Goal: Task Accomplishment & Management: Use online tool/utility

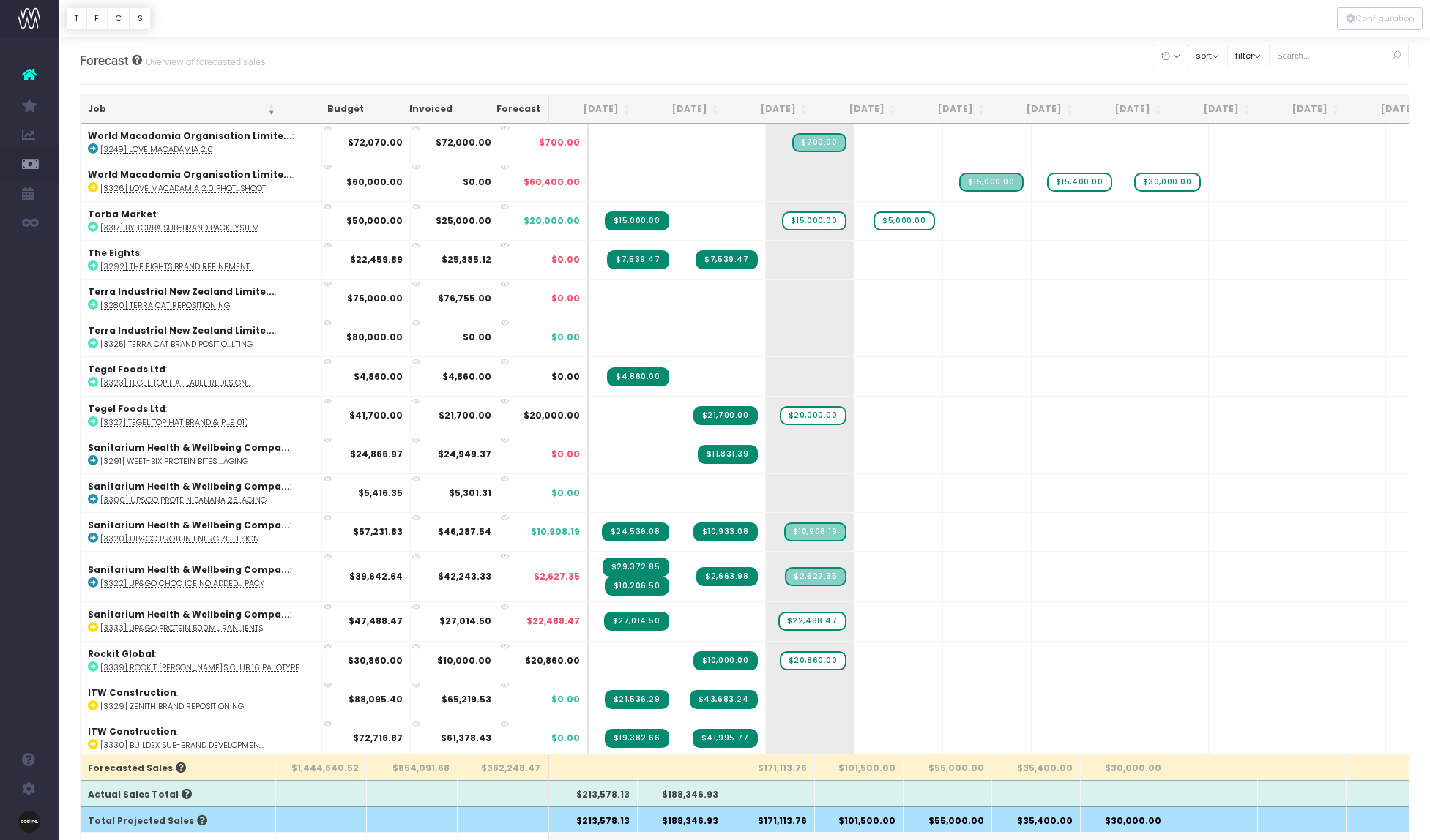
click at [94, 106] on th "Job" at bounding box center [181, 109] width 202 height 28
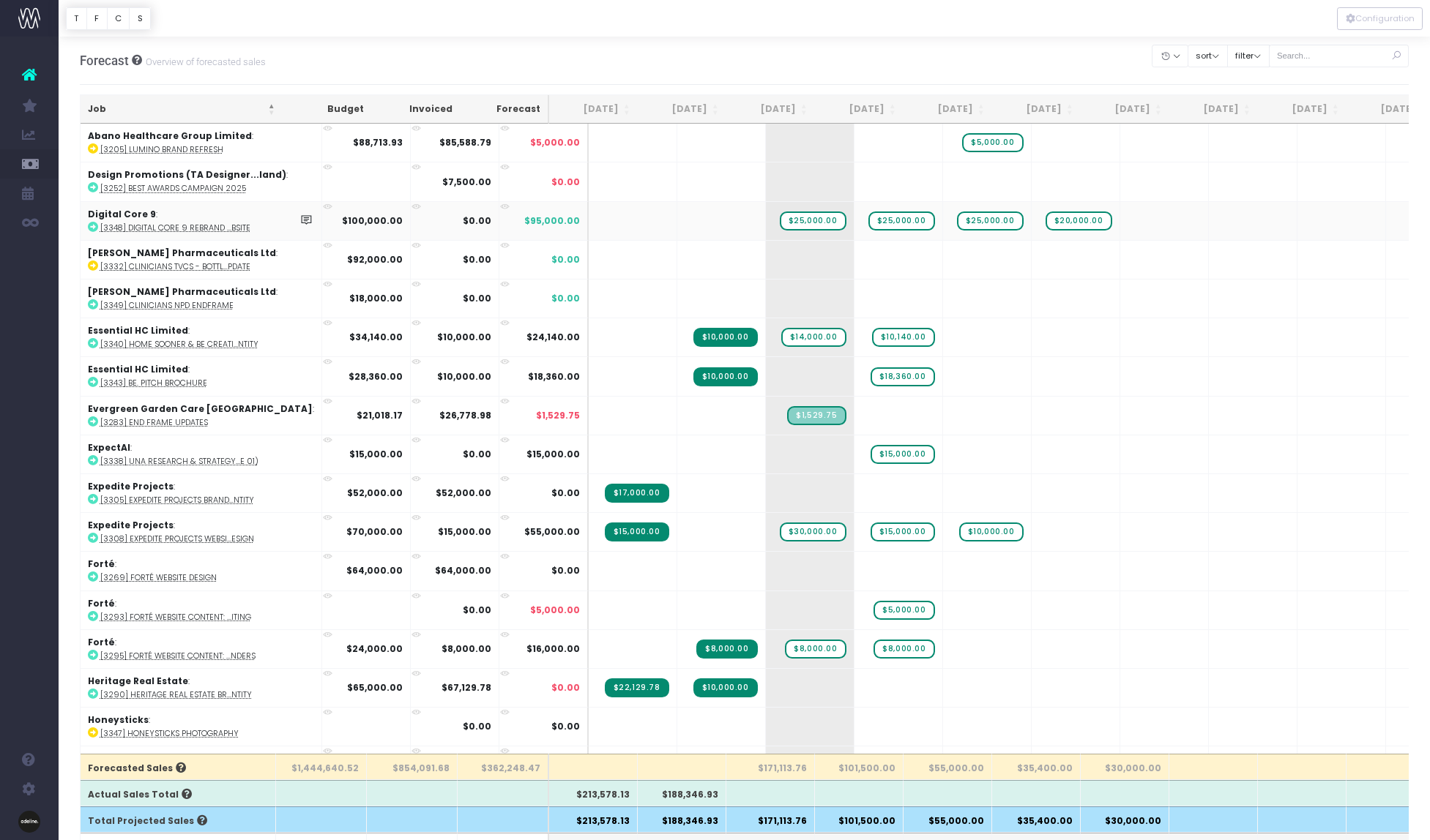
click at [93, 224] on icon at bounding box center [93, 226] width 11 height 11
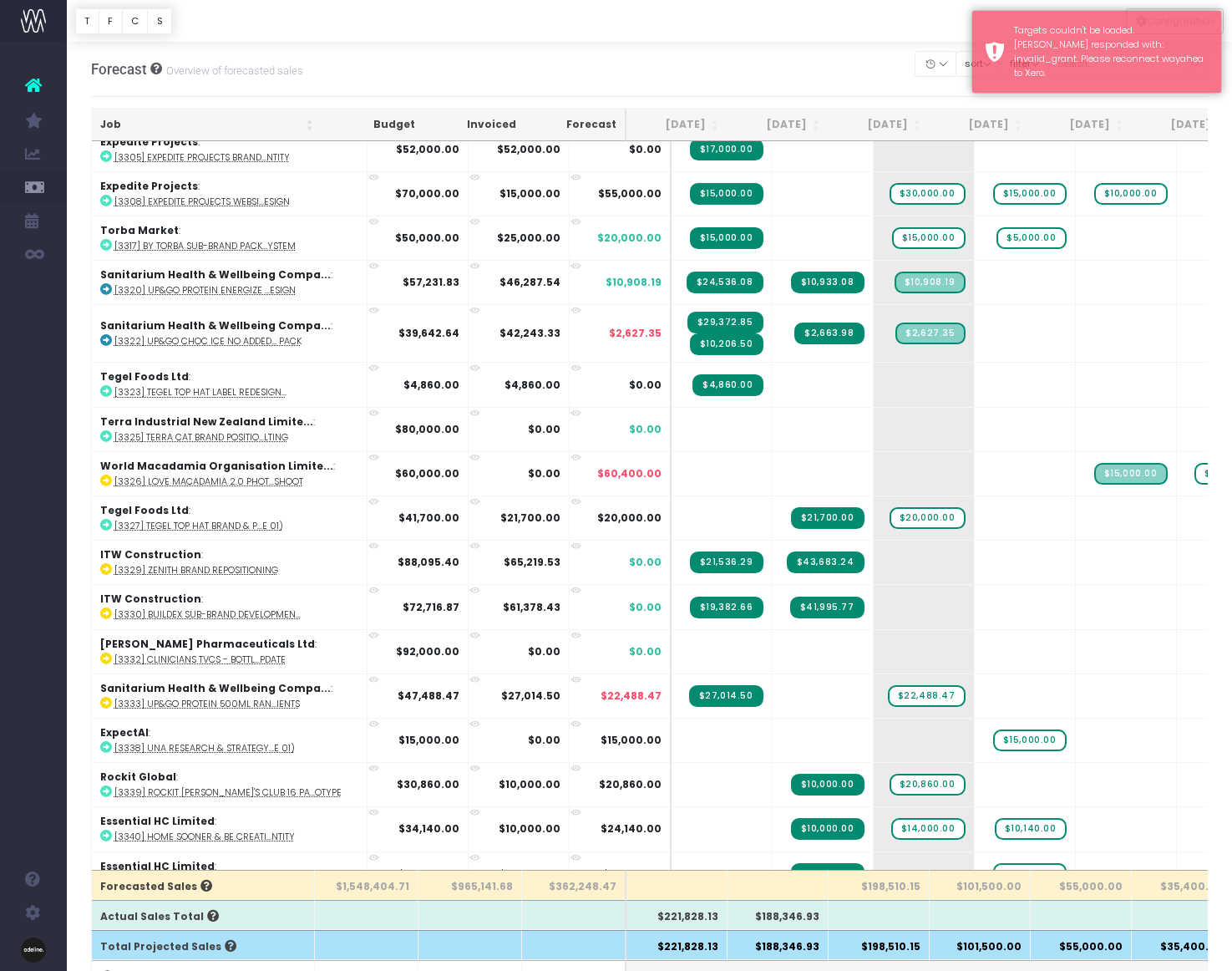
scroll to position [593, 0]
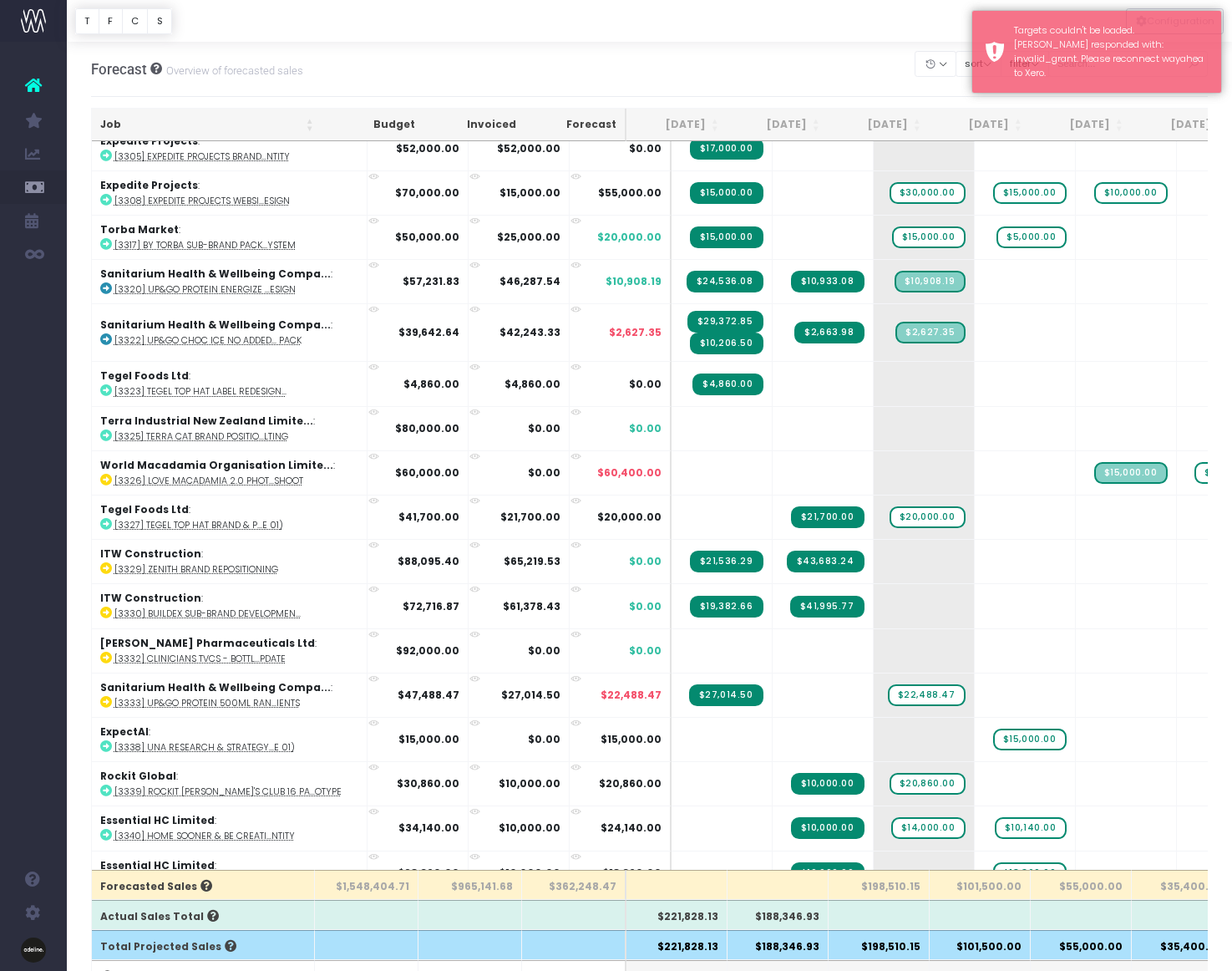
click at [115, 123] on th "Job" at bounding box center [207, 124] width 231 height 32
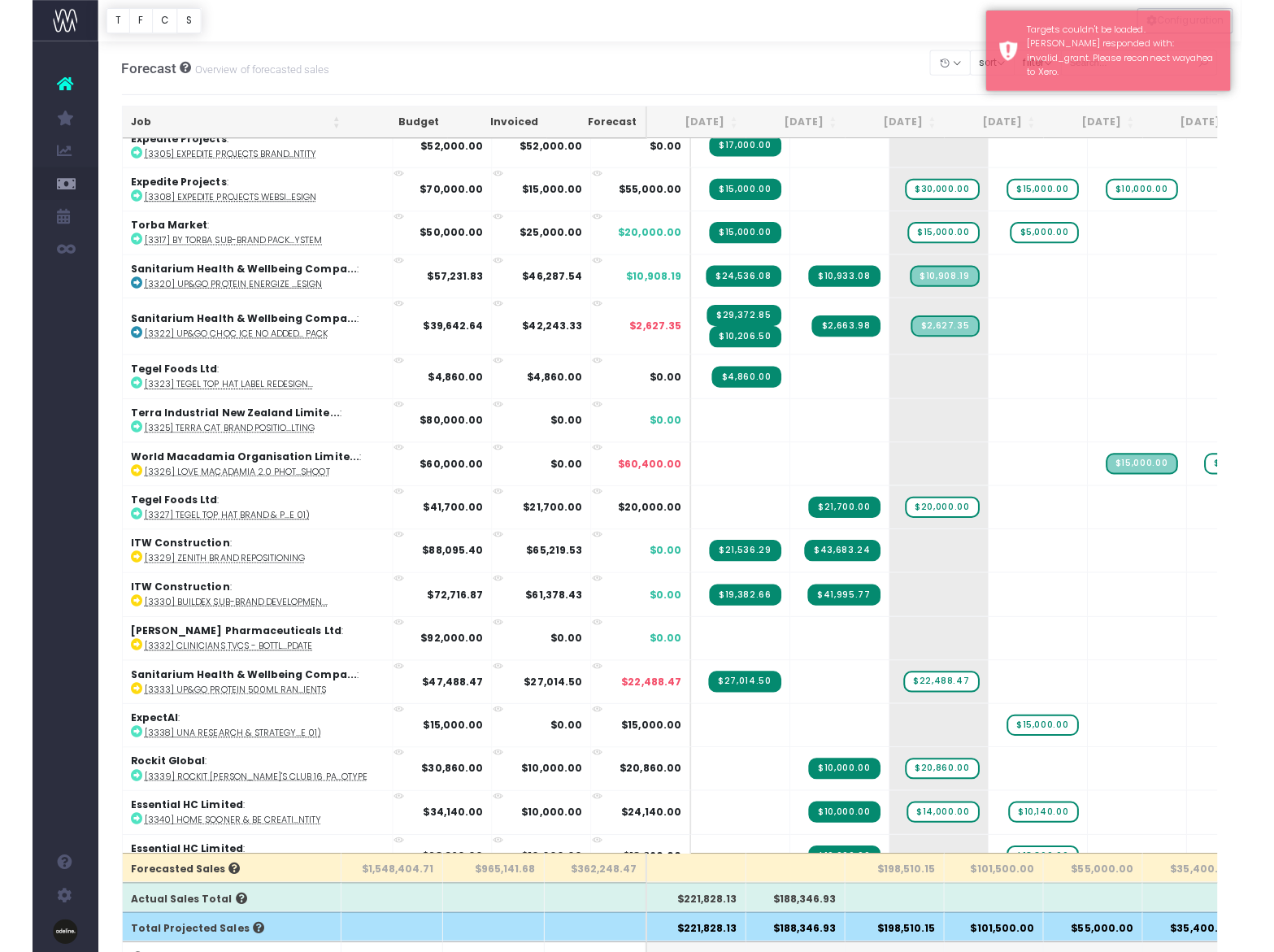
scroll to position [0, 0]
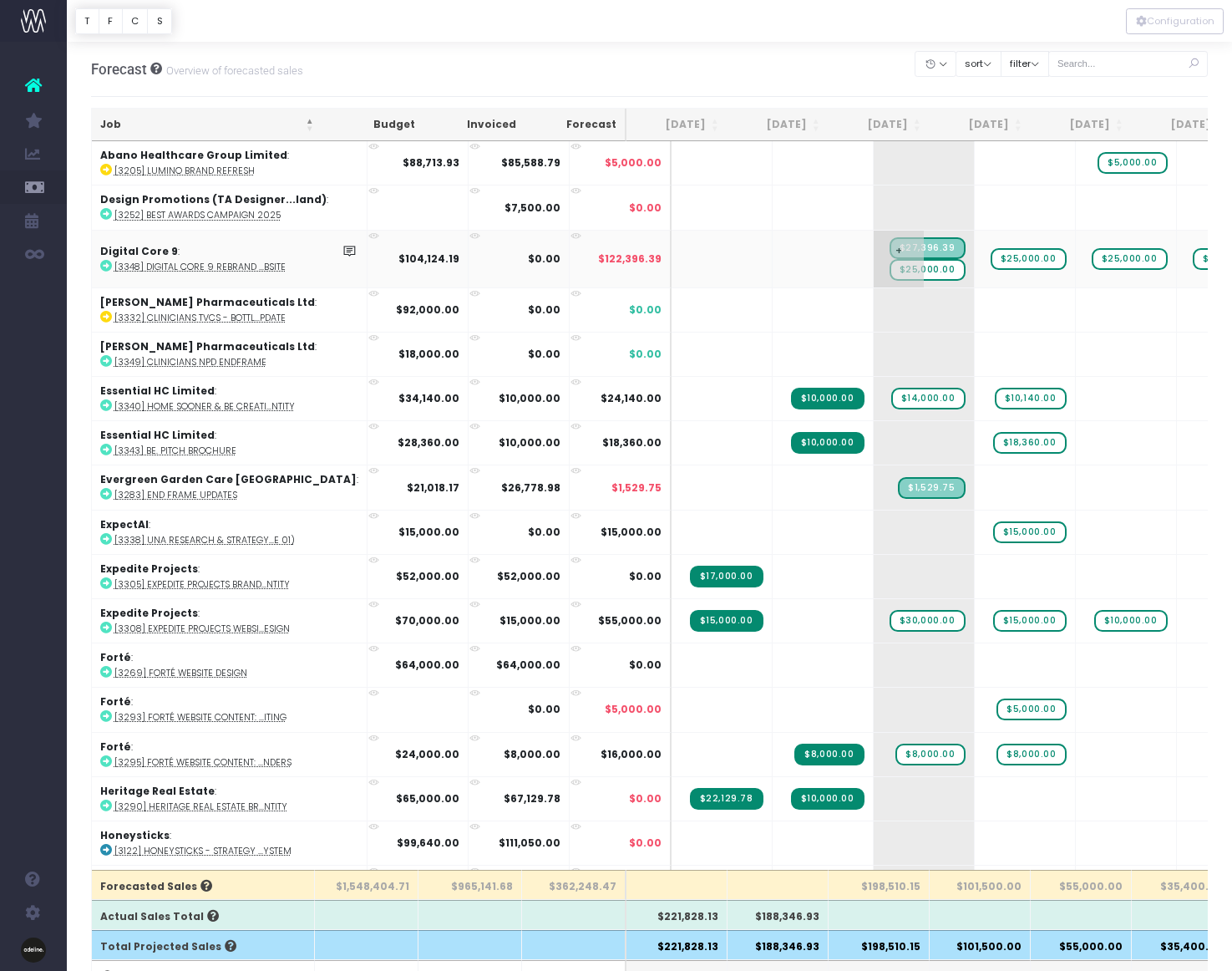
click at [889, 271] on span "$25,000.00" at bounding box center [927, 269] width 76 height 21
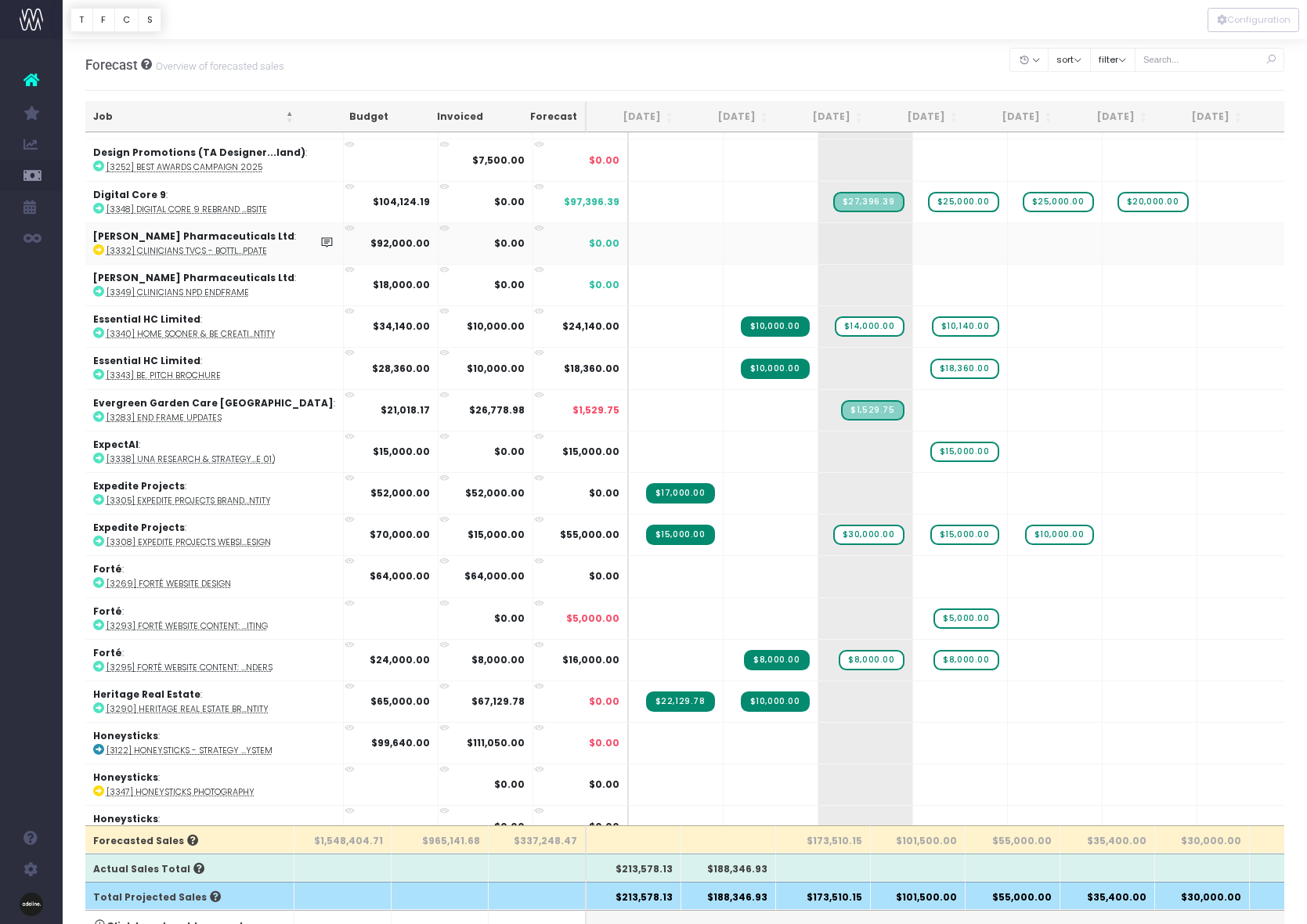
scroll to position [0, 1]
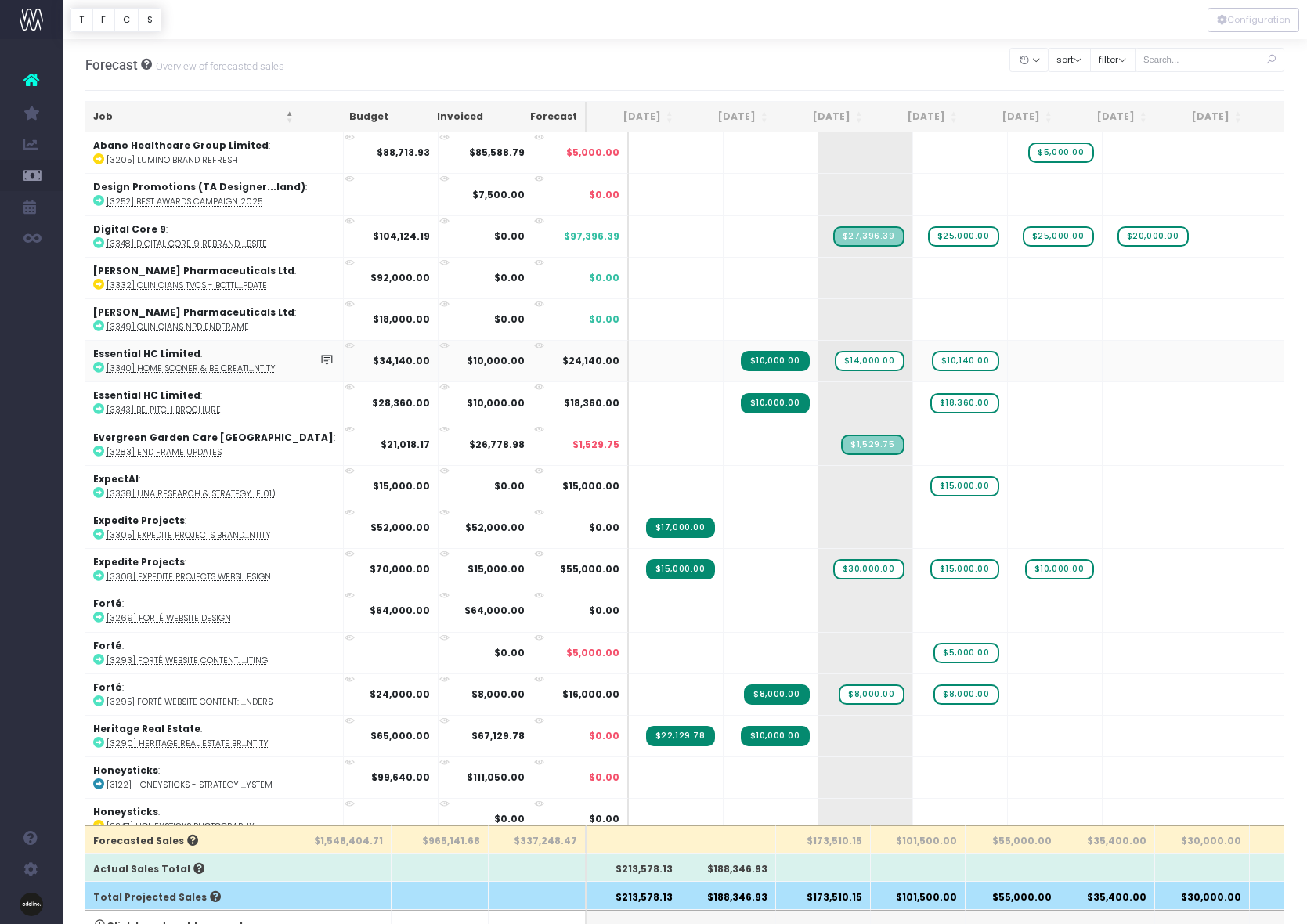
click at [99, 367] on icon at bounding box center [98, 366] width 11 height 11
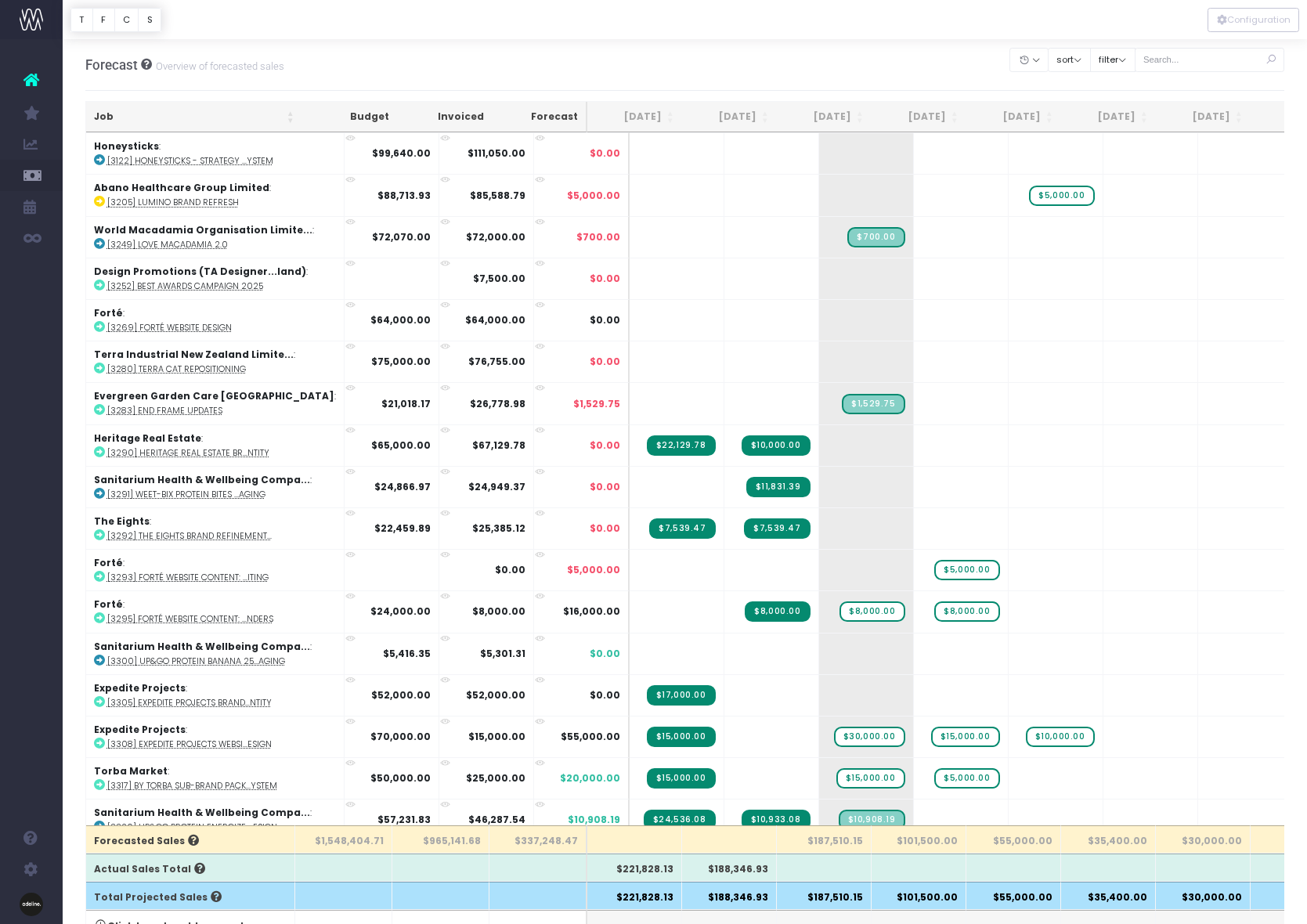
click at [102, 114] on th "Job" at bounding box center [194, 116] width 216 height 30
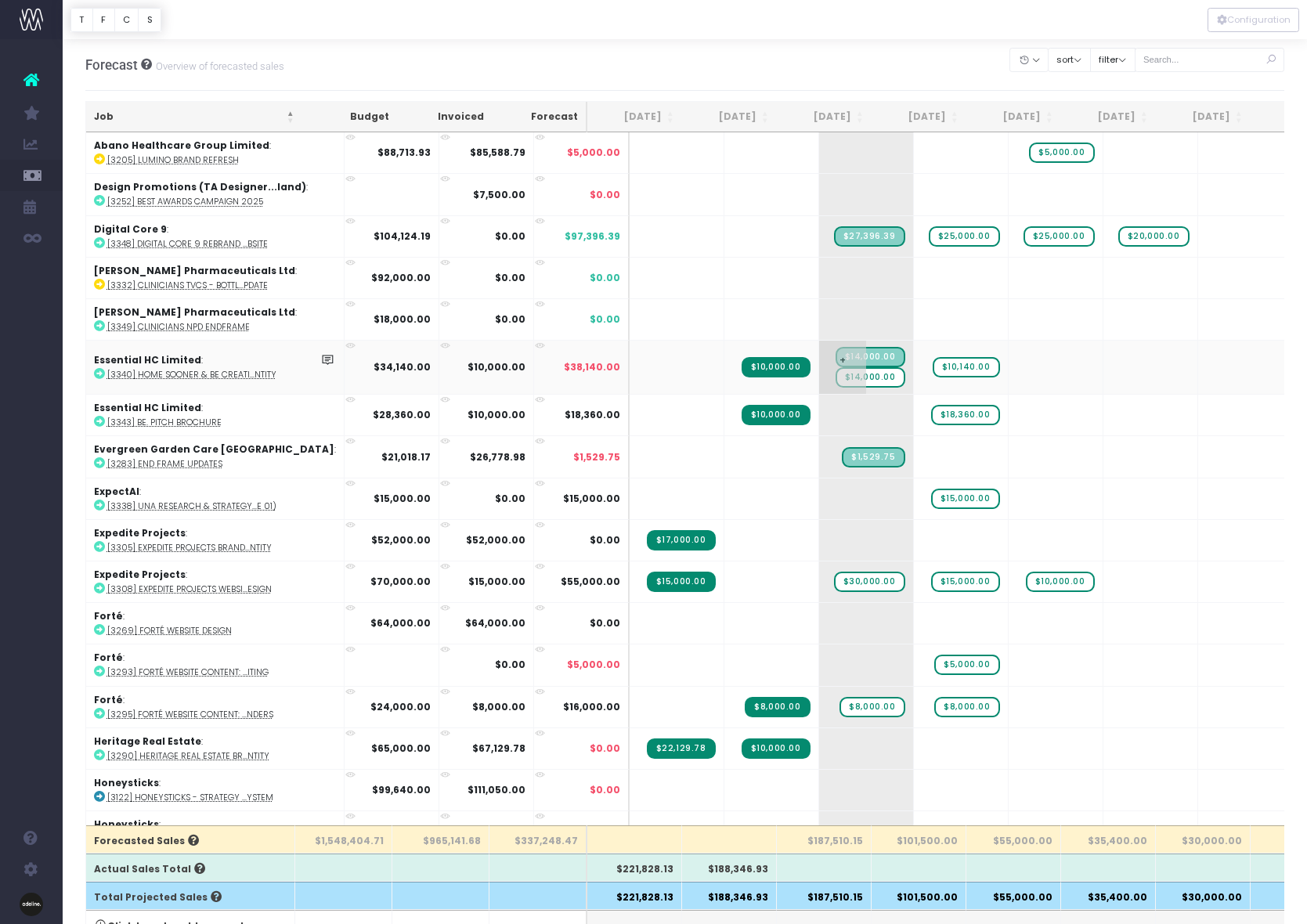
click at [842, 375] on span "$14,000.00" at bounding box center [870, 377] width 69 height 20
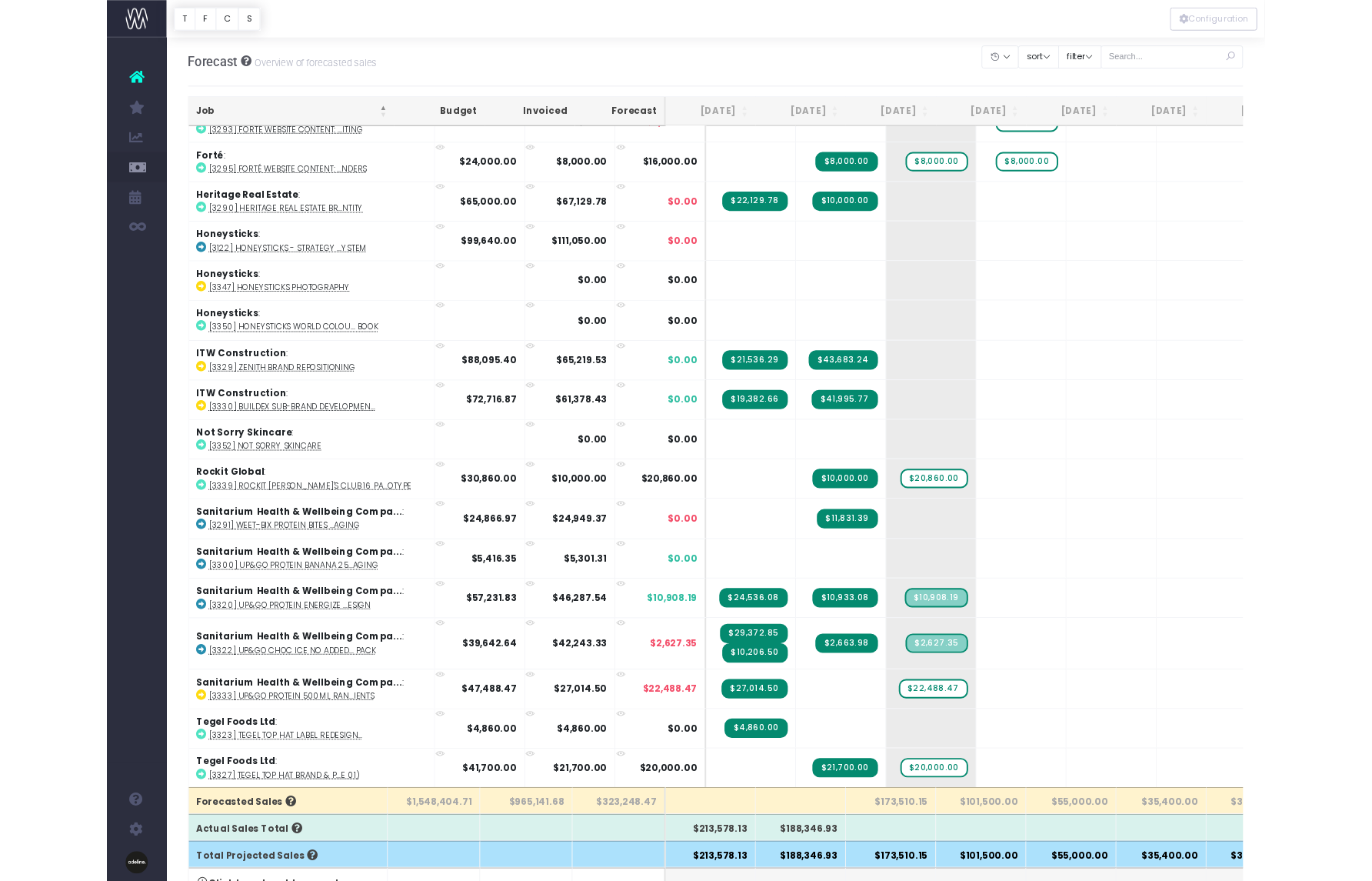
scroll to position [773, 0]
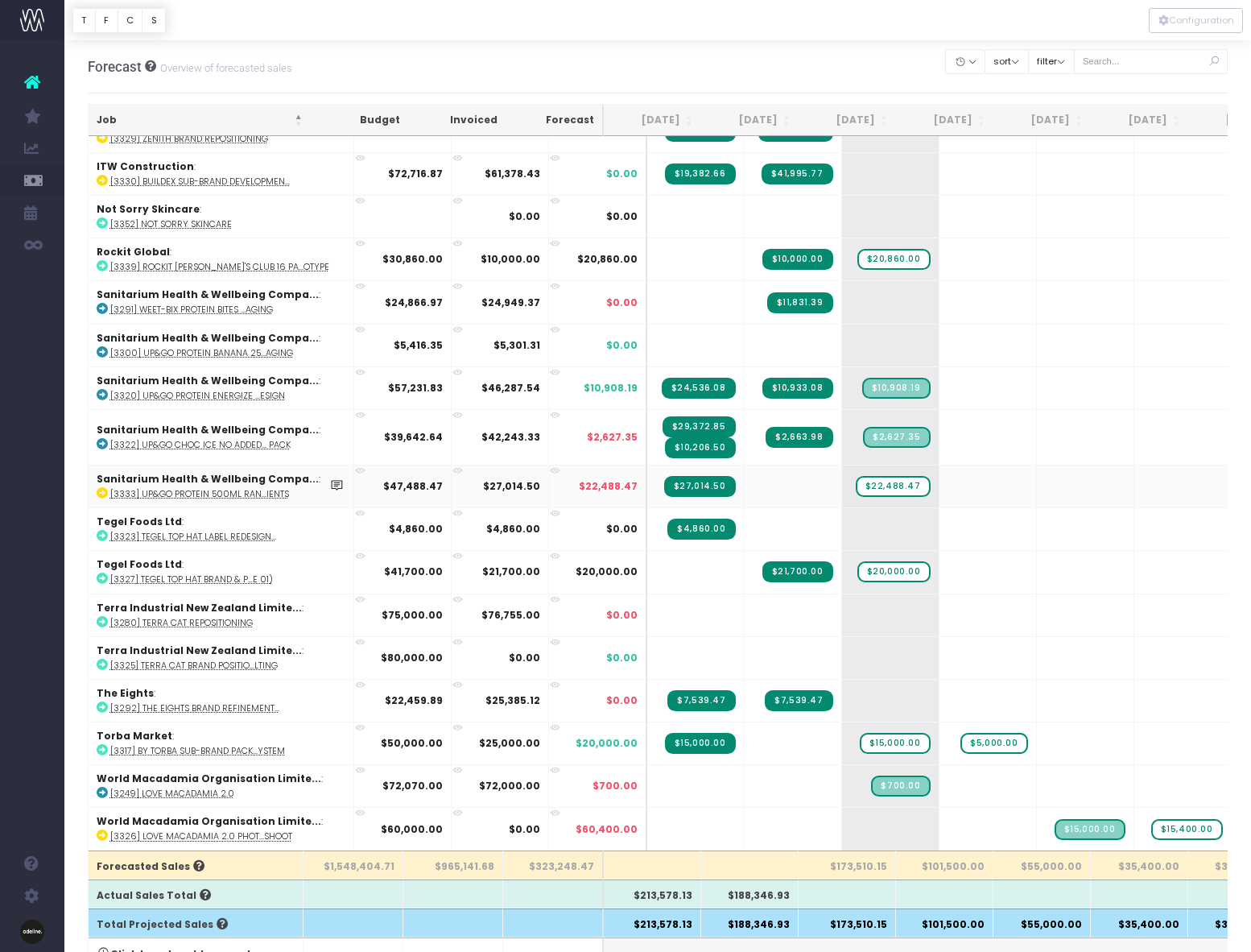
click at [101, 487] on icon at bounding box center [102, 492] width 12 height 12
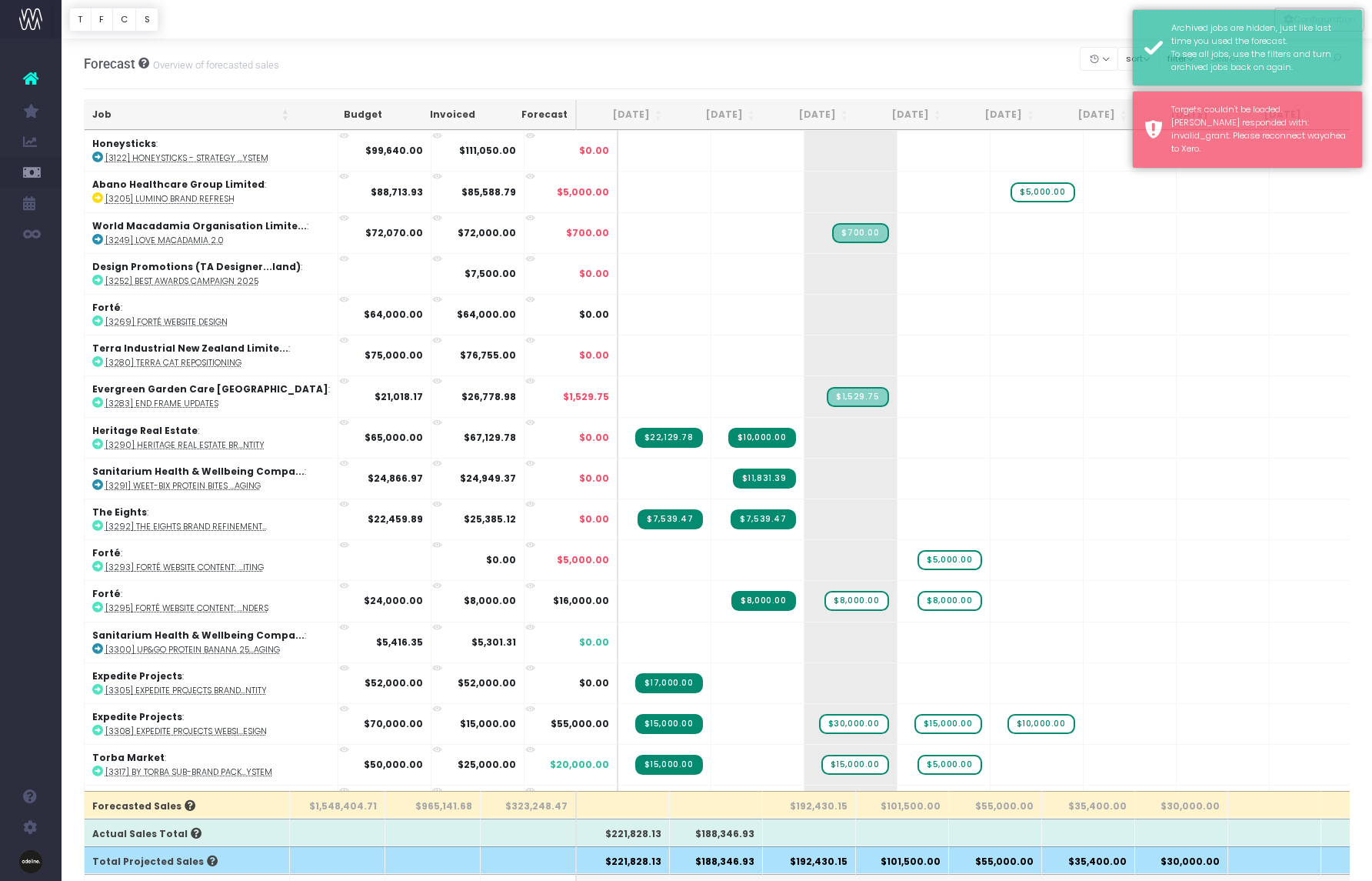
click at [101, 111] on th "Job" at bounding box center [190, 114] width 212 height 30
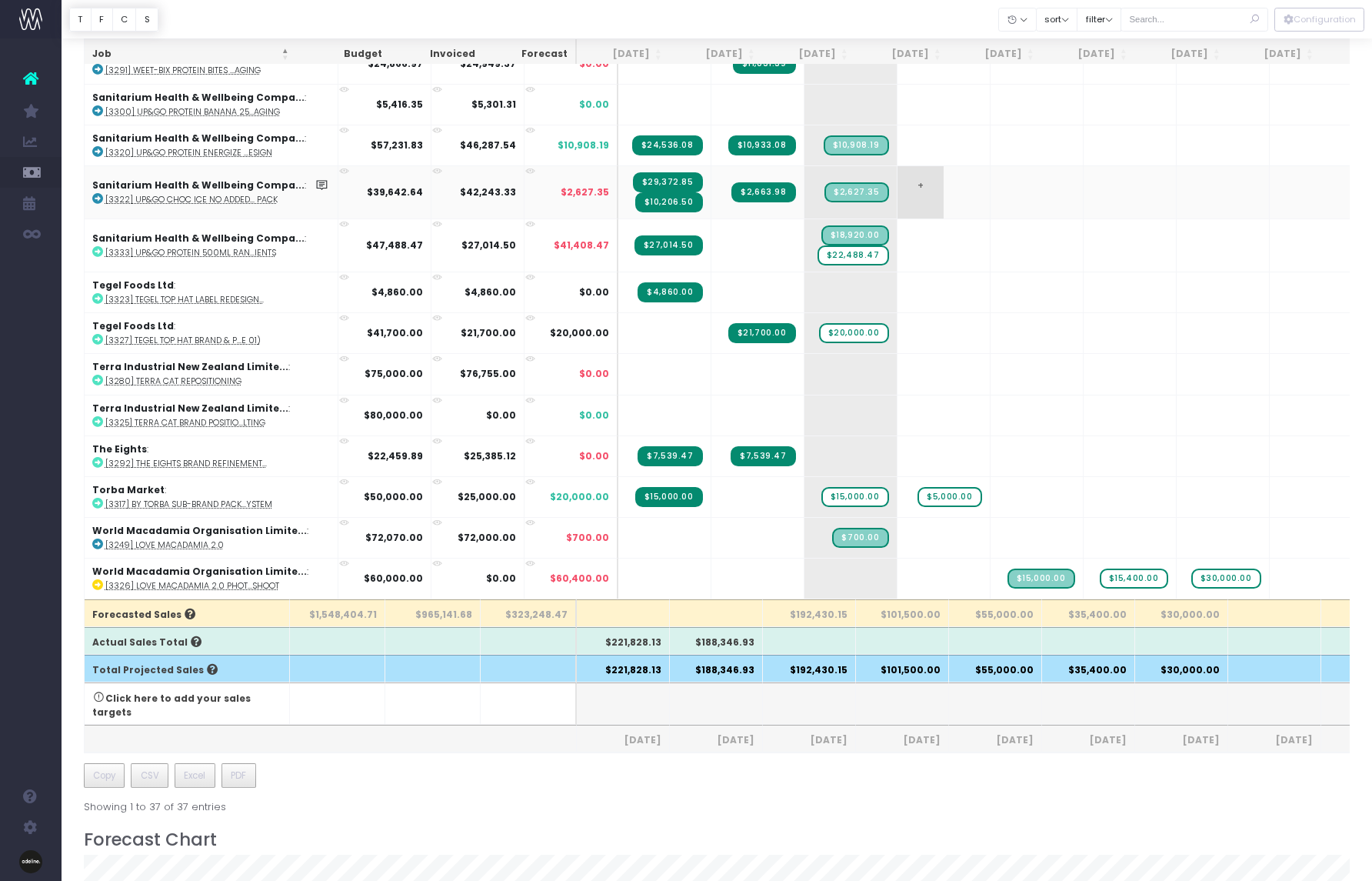
scroll to position [195, 0]
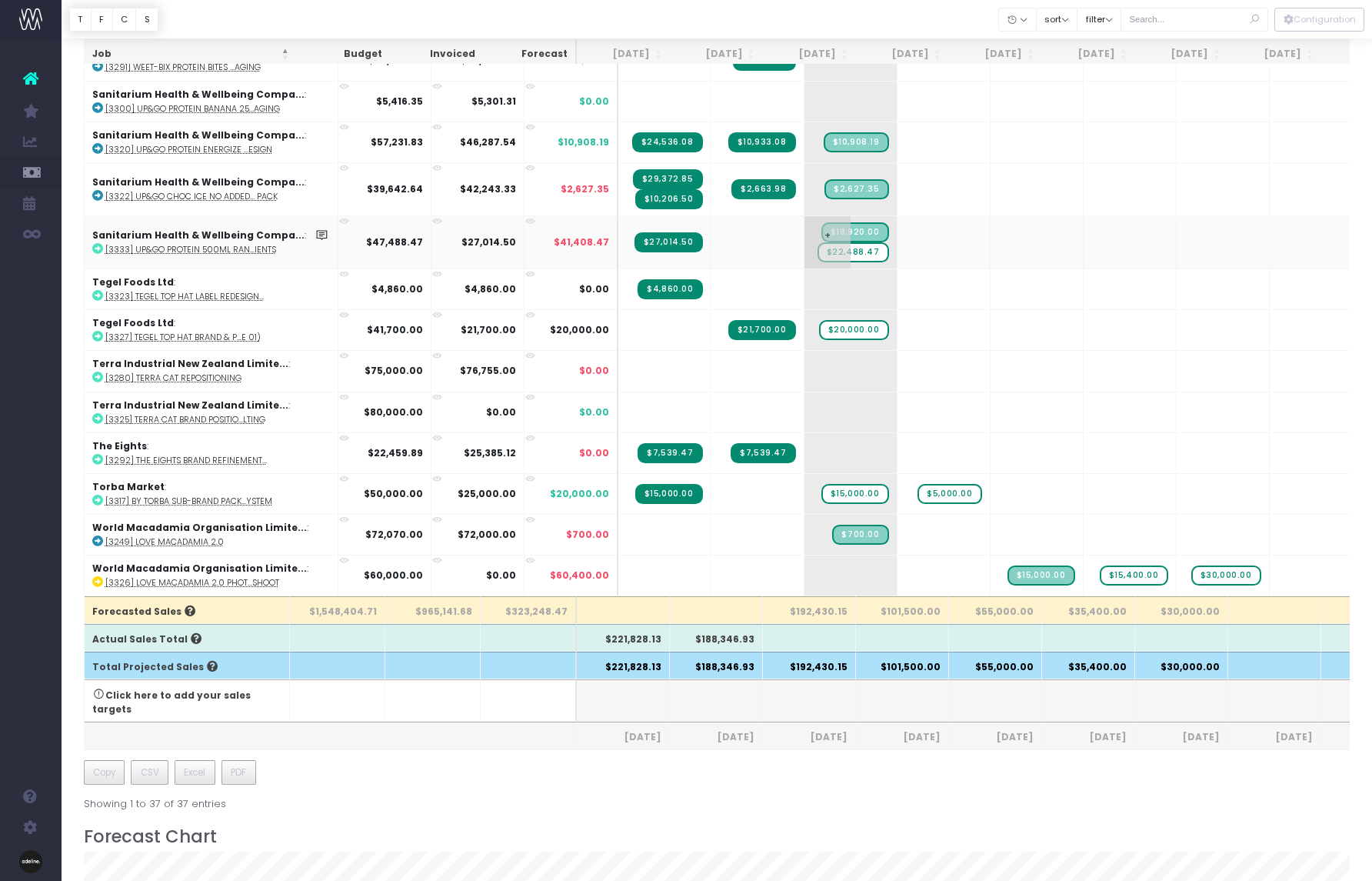
click at [834, 242] on span "$22,488.47" at bounding box center [853, 252] width 72 height 20
click at [96, 243] on icon at bounding box center [97, 248] width 11 height 11
click at [827, 242] on span "$22,488.47" at bounding box center [853, 252] width 72 height 20
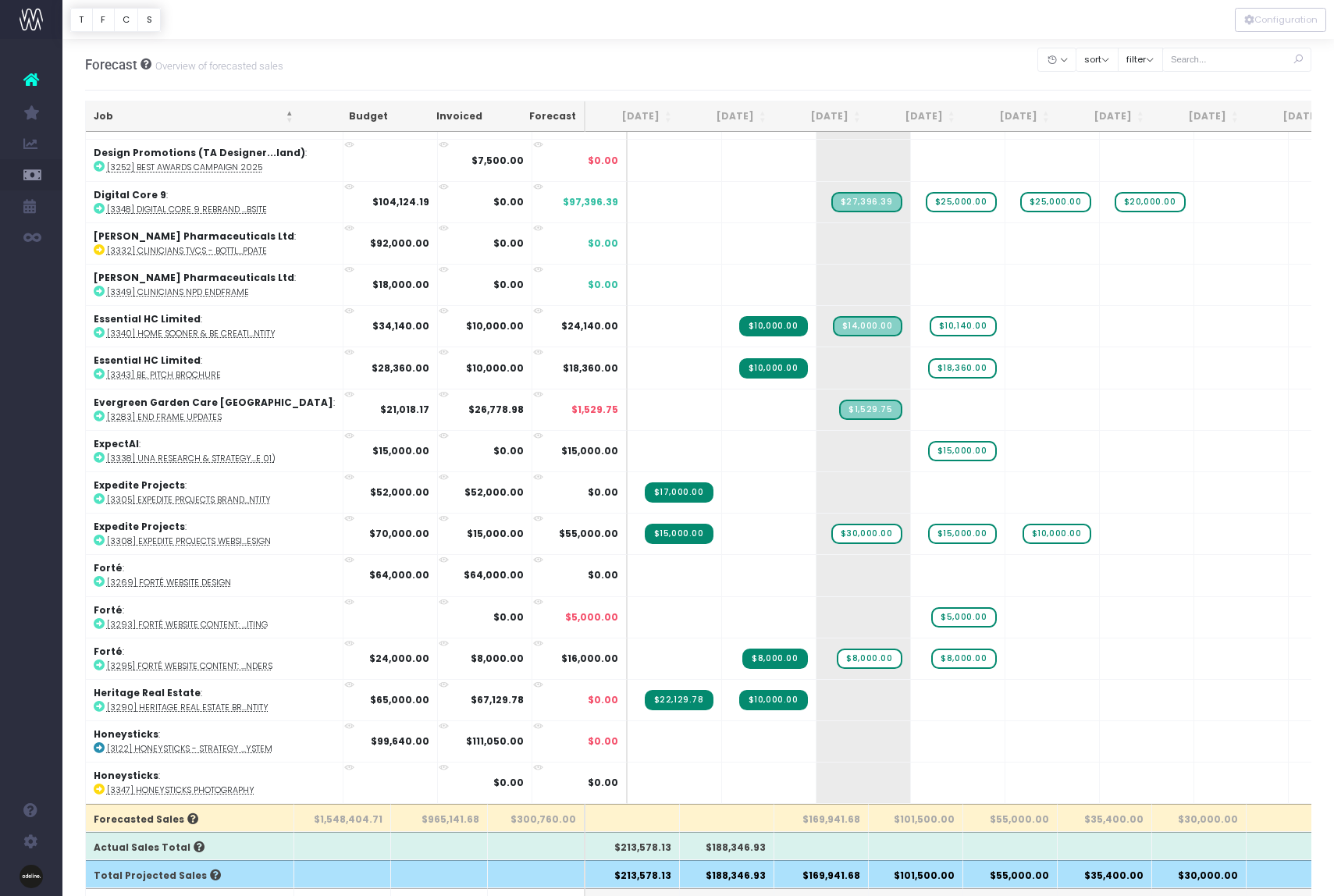
scroll to position [0, 0]
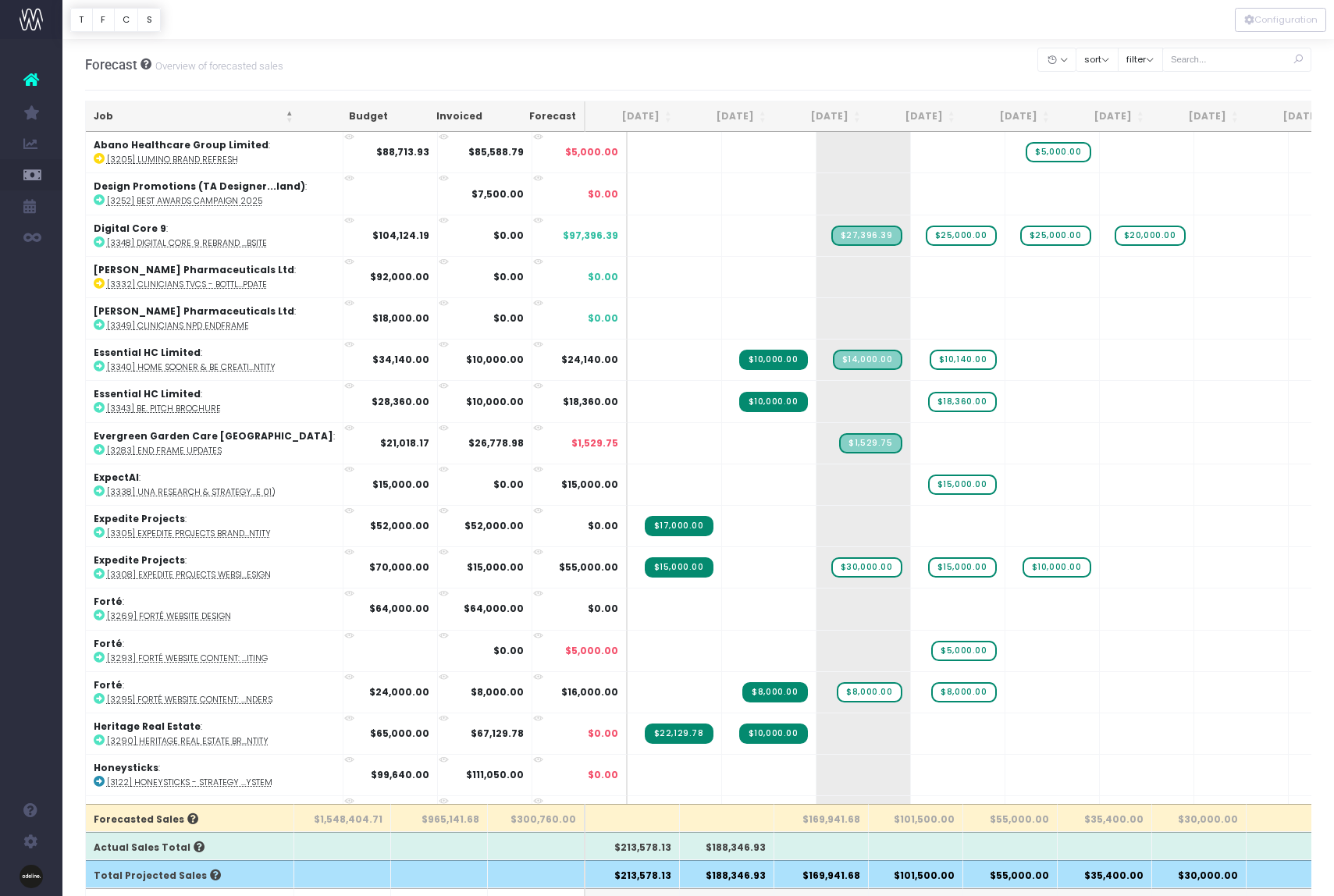
click at [102, 113] on th "Job" at bounding box center [193, 116] width 216 height 30
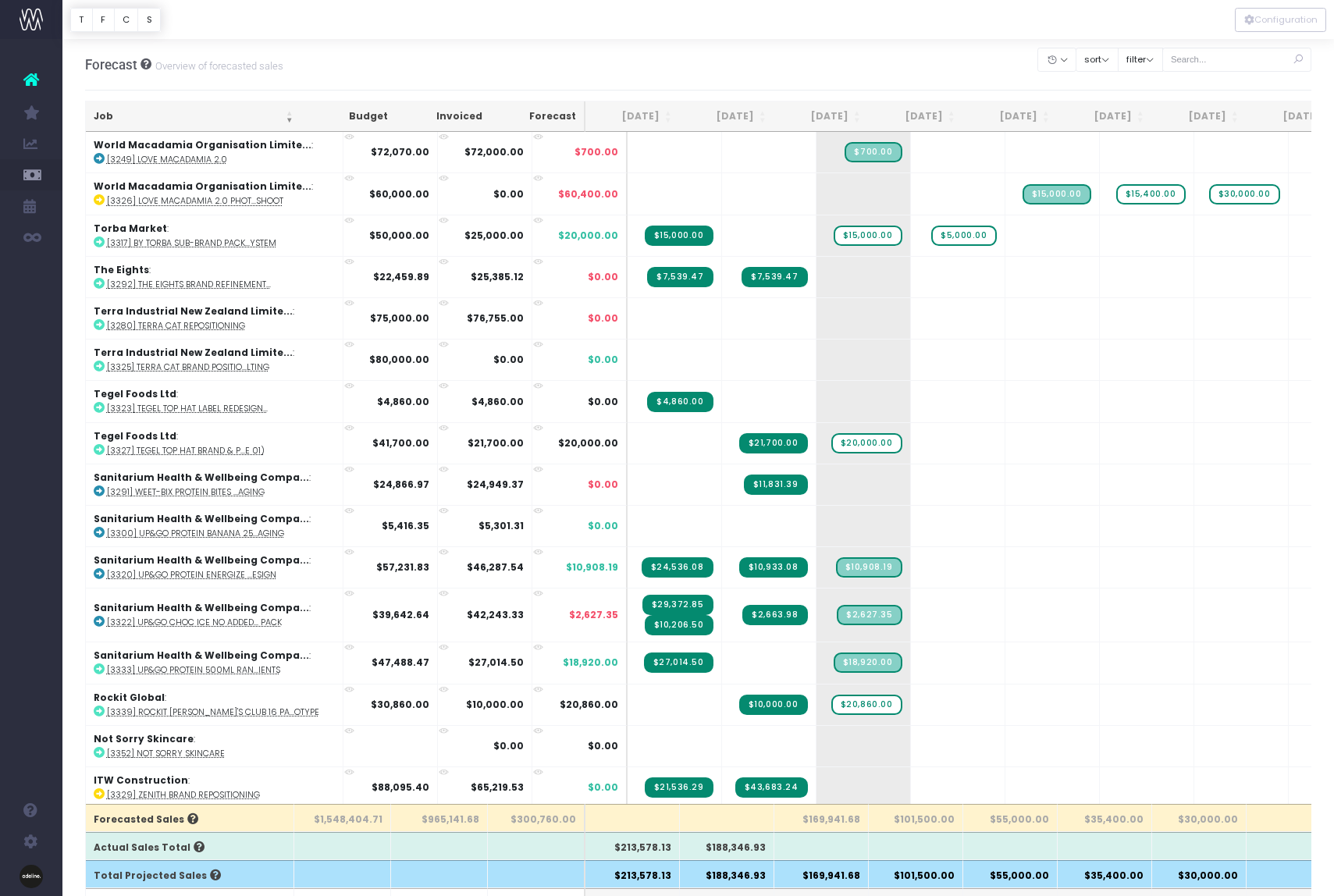
click at [102, 113] on th "Job" at bounding box center [193, 116] width 216 height 30
